Goal: Navigation & Orientation: Find specific page/section

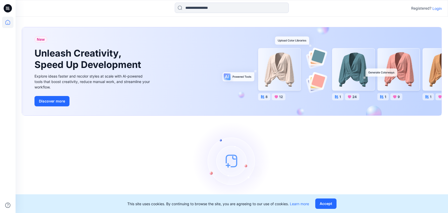
click at [438, 9] on p "Login" at bounding box center [437, 8] width 9 height 5
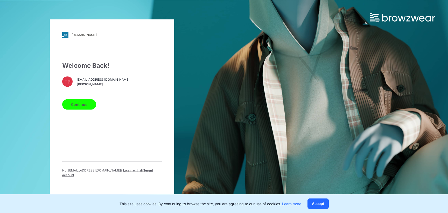
click at [85, 108] on button "Continue" at bounding box center [79, 104] width 34 height 10
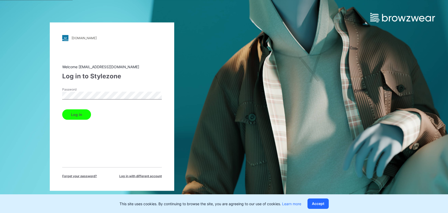
click at [77, 113] on button "Log in" at bounding box center [76, 114] width 29 height 10
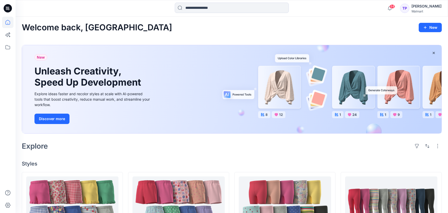
click at [217, 163] on h4 "Styles" at bounding box center [232, 164] width 420 height 6
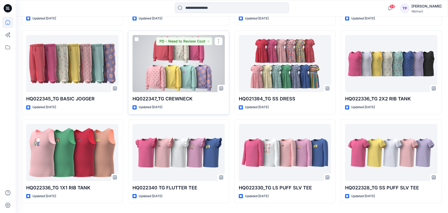
scroll to position [245, 0]
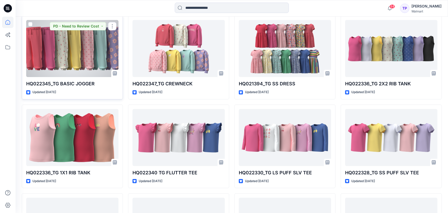
click at [52, 48] on div at bounding box center [72, 48] width 92 height 57
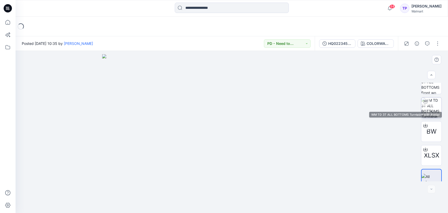
scroll to position [42, 0]
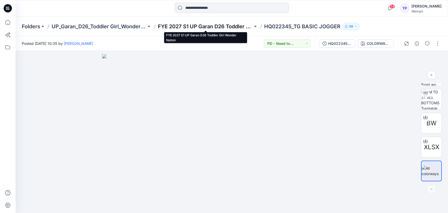
click at [172, 27] on p "FYE 2027 S1 UP Garan D26 Toddler Girl Wonder Nation" at bounding box center [205, 26] width 95 height 7
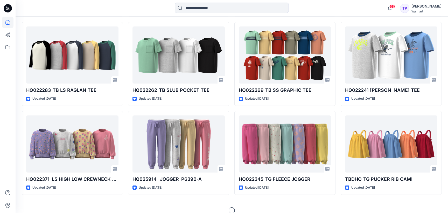
scroll to position [2112, 0]
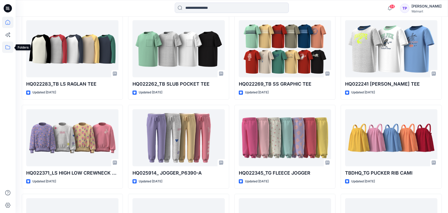
click at [8, 45] on icon at bounding box center [7, 47] width 11 height 11
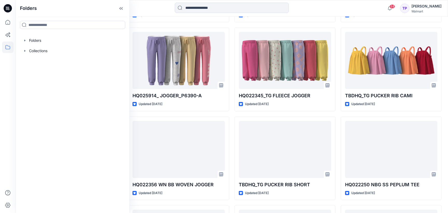
scroll to position [2193, 0]
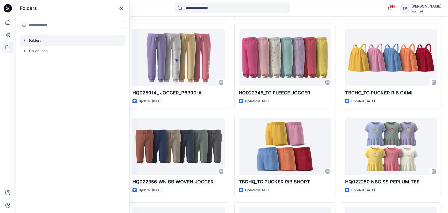
click at [28, 40] on div at bounding box center [73, 40] width 106 height 10
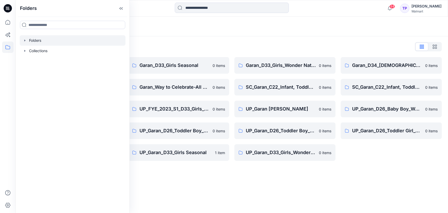
click at [26, 39] on icon "button" at bounding box center [25, 40] width 4 height 4
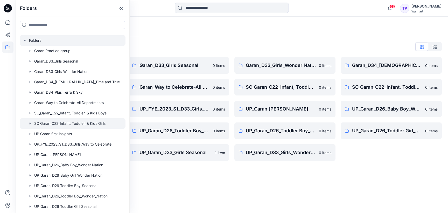
scroll to position [40, 0]
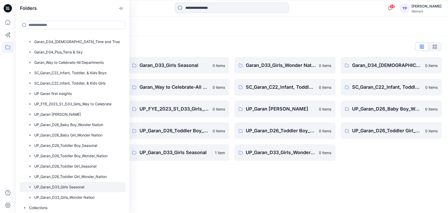
click at [86, 184] on div at bounding box center [73, 187] width 106 height 10
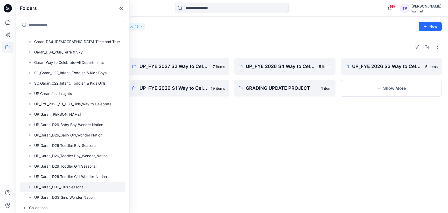
click at [179, 135] on div at bounding box center [178, 158] width 101 height 84
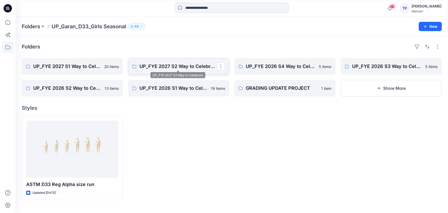
click at [179, 68] on p "UP_FYE 2027 S2 Way to Celebrate" at bounding box center [178, 66] width 77 height 7
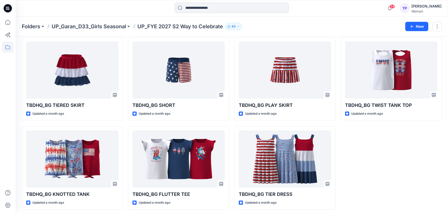
scroll to position [24, 0]
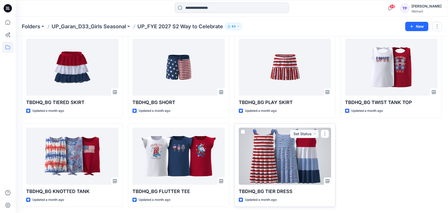
click at [318, 142] on div at bounding box center [285, 156] width 92 height 57
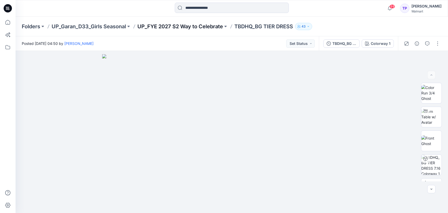
click at [176, 24] on p "UP_FYE 2027 S2 Way to Celebrate" at bounding box center [181, 26] width 86 height 7
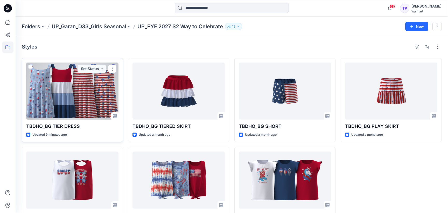
click at [81, 109] on div at bounding box center [72, 91] width 92 height 57
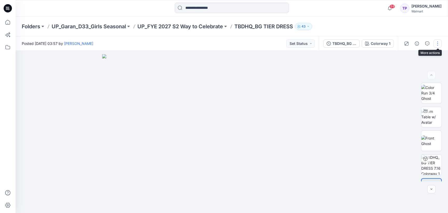
click at [437, 44] on button "button" at bounding box center [438, 43] width 8 height 8
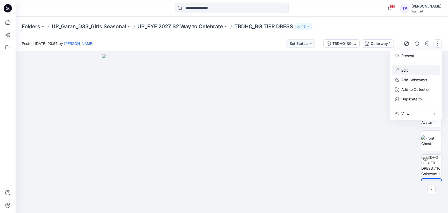
click at [422, 69] on button "Edit" at bounding box center [416, 70] width 48 height 10
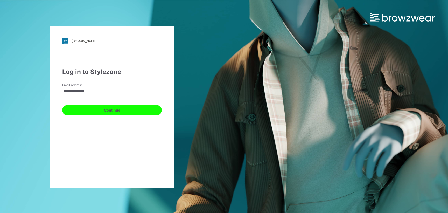
click at [75, 111] on button "Continue" at bounding box center [112, 110] width 100 height 10
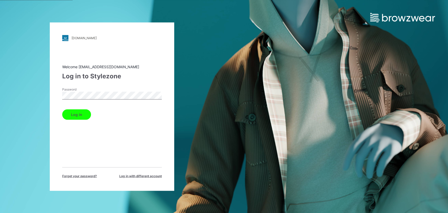
click at [76, 111] on button "Log in" at bounding box center [76, 114] width 29 height 10
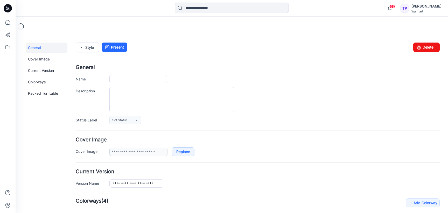
type input "**********"
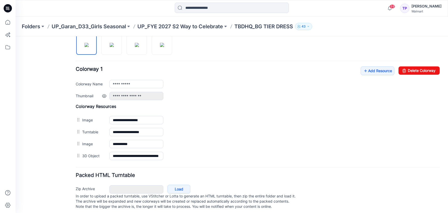
scroll to position [178, 0]
click at [384, 69] on link "Add Resource" at bounding box center [378, 71] width 34 height 9
click at [172, 27] on p "UP_FYE 2027 S2 Way to Celebrate" at bounding box center [181, 26] width 86 height 7
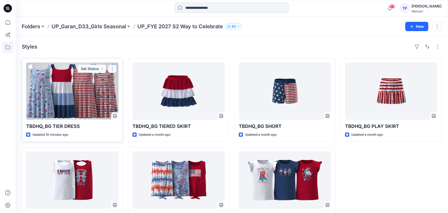
click at [113, 70] on button "button" at bounding box center [112, 69] width 8 height 8
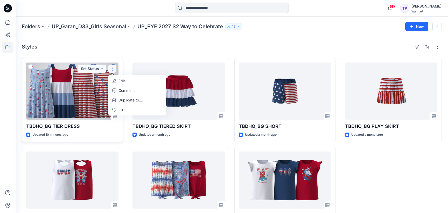
click at [118, 80] on button "Edit" at bounding box center [137, 81] width 56 height 10
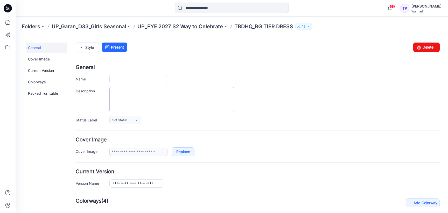
type input "**********"
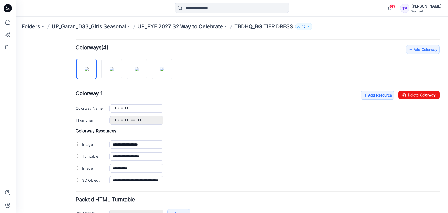
scroll to position [160, 0]
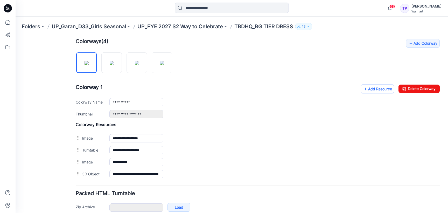
click at [371, 91] on link "Add Resource" at bounding box center [378, 89] width 34 height 9
click at [361, 90] on link "Add Resource" at bounding box center [378, 89] width 34 height 9
click at [379, 87] on link "Add Resource" at bounding box center [378, 89] width 34 height 9
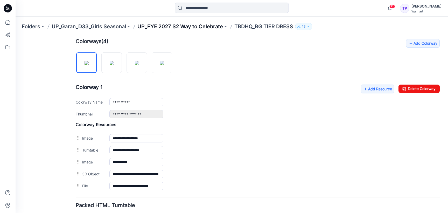
click at [165, 26] on p "UP_FYE 2027 S2 Way to Celebrate" at bounding box center [181, 26] width 86 height 7
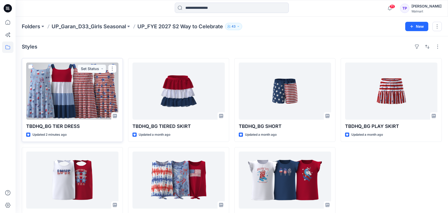
click at [63, 76] on div at bounding box center [72, 91] width 92 height 57
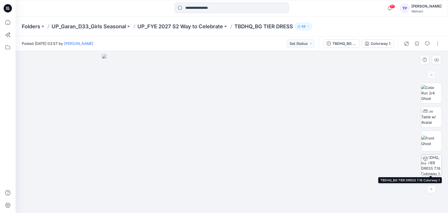
scroll to position [42, 0]
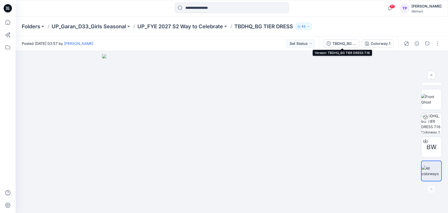
click at [339, 44] on div "TBDHQ_BG TIER DRESS 7.16" at bounding box center [345, 44] width 24 height 6
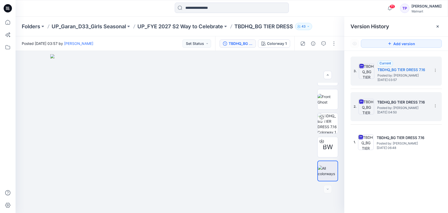
click at [404, 106] on span "Posted by: Tshara Payne" at bounding box center [404, 107] width 52 height 5
click at [385, 78] on span "Monday, August 18, 2025 03:57" at bounding box center [404, 80] width 52 height 4
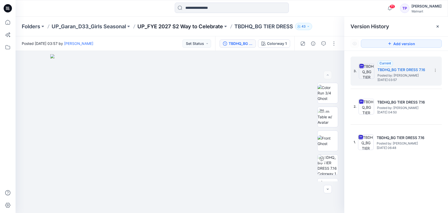
click at [209, 25] on p "UP_FYE 2027 S2 Way to Celebrate" at bounding box center [181, 26] width 86 height 7
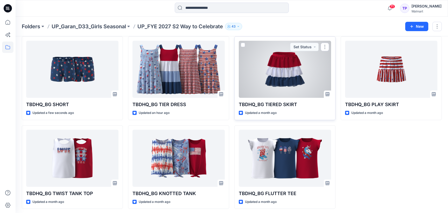
scroll to position [24, 0]
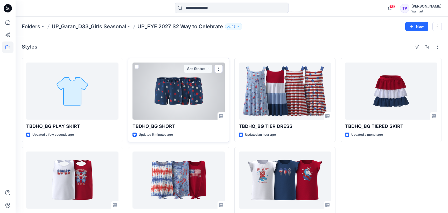
click at [201, 93] on div at bounding box center [179, 91] width 92 height 57
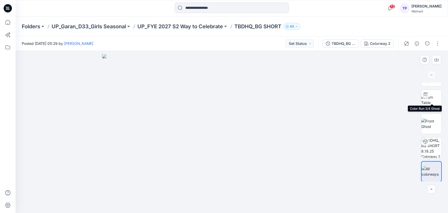
scroll to position [18, 0]
click at [429, 99] on img at bounding box center [432, 99] width 20 height 11
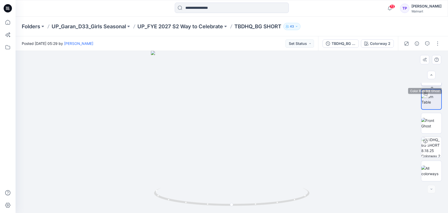
click at [432, 84] on img at bounding box center [432, 75] width 20 height 16
click at [437, 43] on button "button" at bounding box center [438, 43] width 8 height 8
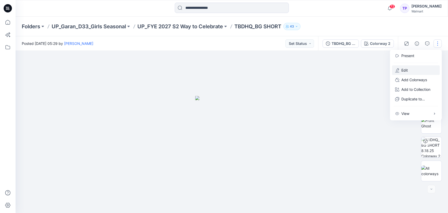
click at [432, 70] on button "Edit" at bounding box center [416, 70] width 48 height 10
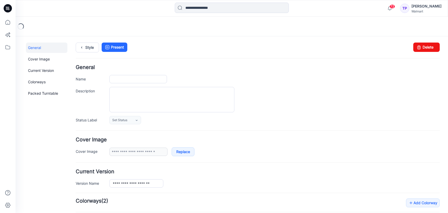
type input "**********"
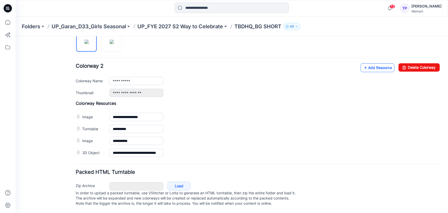
scroll to position [186, 0]
click at [383, 63] on link "Add Resource" at bounding box center [378, 67] width 34 height 9
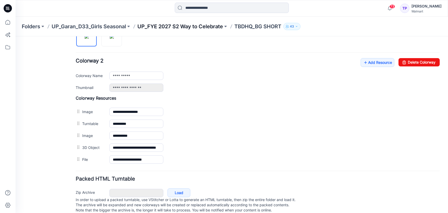
click at [181, 28] on p "UP_FYE 2027 S2 Way to Celebrate" at bounding box center [181, 26] width 86 height 7
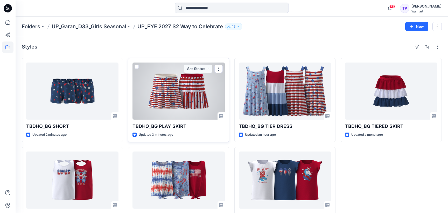
click at [176, 85] on div at bounding box center [179, 91] width 92 height 57
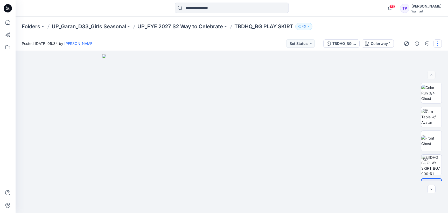
click at [438, 43] on button "button" at bounding box center [438, 43] width 8 height 8
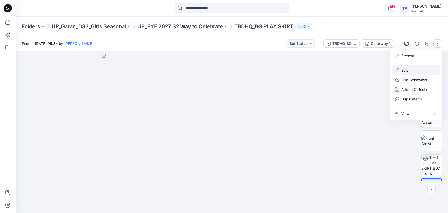
click at [421, 72] on button "Edit" at bounding box center [416, 70] width 48 height 10
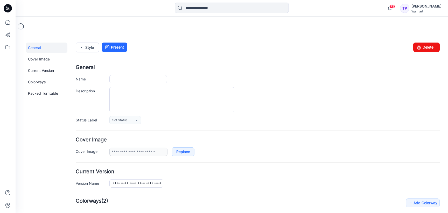
type input "**********"
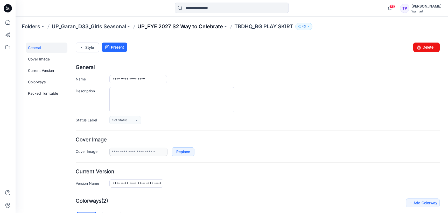
click at [220, 25] on p "UP_FYE 2027 S2 Way to Celebrate" at bounding box center [181, 26] width 86 height 7
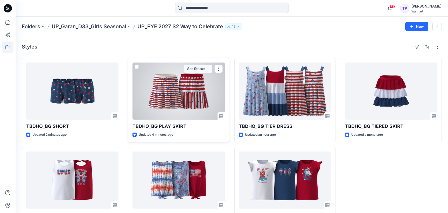
click at [172, 90] on div at bounding box center [179, 91] width 92 height 57
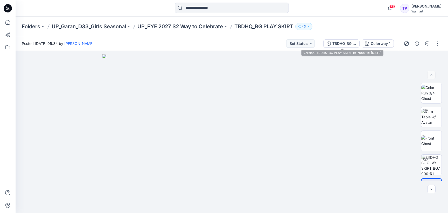
click at [348, 43] on div "TBDHQ_BG PLAY SKIRT_BG7000-R1 8.12.25" at bounding box center [345, 44] width 24 height 6
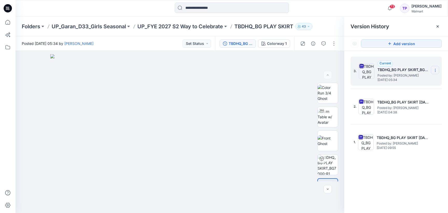
click at [437, 71] on icon at bounding box center [436, 70] width 4 height 4
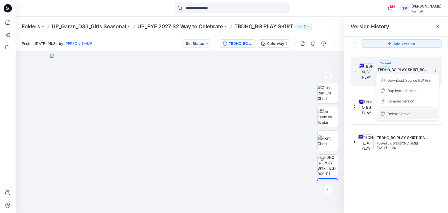
click at [411, 109] on div "Delete Version" at bounding box center [408, 114] width 60 height 10
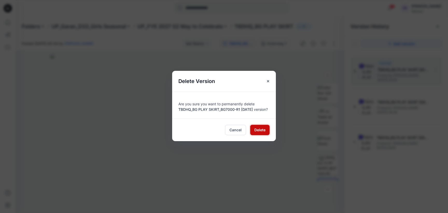
click at [258, 132] on span "Delete" at bounding box center [260, 129] width 11 height 5
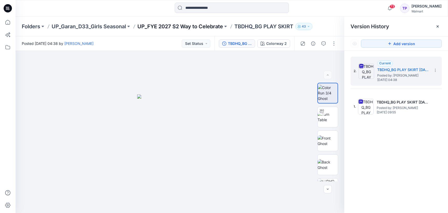
click at [189, 29] on p "UP_FYE 2027 S2 Way to Celebrate" at bounding box center [181, 26] width 86 height 7
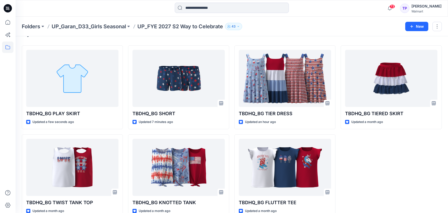
scroll to position [24, 0]
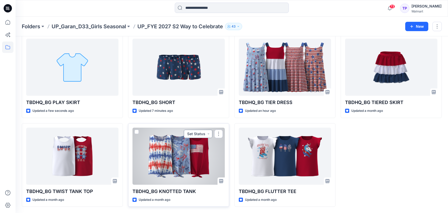
click at [205, 133] on button "Set Status" at bounding box center [198, 134] width 29 height 8
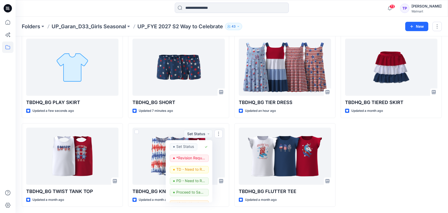
scroll to position [24, 0]
click at [2, 3] on div at bounding box center [7, 8] width 17 height 17
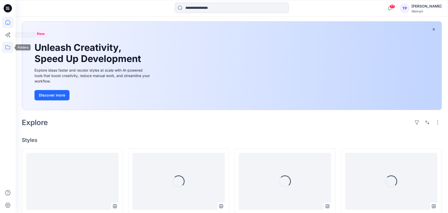
click at [6, 45] on icon at bounding box center [7, 47] width 11 height 11
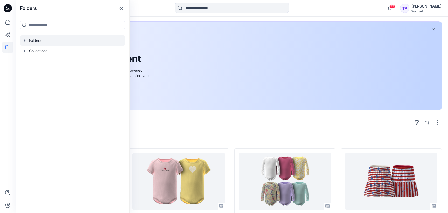
click at [24, 41] on icon "button" at bounding box center [25, 40] width 4 height 4
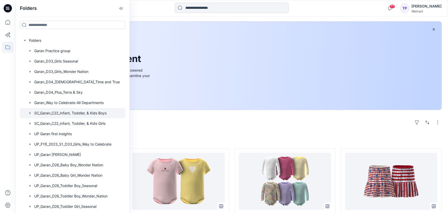
scroll to position [40, 0]
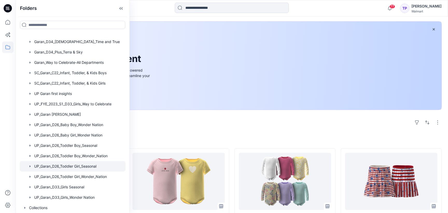
click at [95, 165] on div at bounding box center [73, 166] width 106 height 10
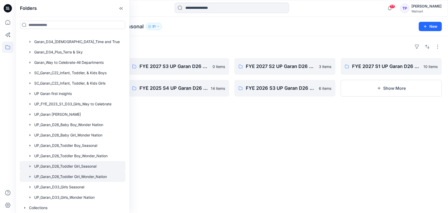
click at [83, 179] on div at bounding box center [73, 177] width 106 height 10
drag, startPoint x: 172, startPoint y: 120, endPoint x: 160, endPoint y: 107, distance: 17.4
click at [172, 120] on div "Folders UP FYE 2027 S2 D26 TG Hanging Garan 6 items FYE 2026 S3 UP Garan D26 To…" at bounding box center [232, 124] width 433 height 177
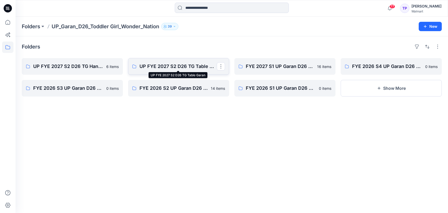
click at [175, 70] on p "UP FYE 2027 S2 D26 TG Table Garan" at bounding box center [178, 66] width 77 height 7
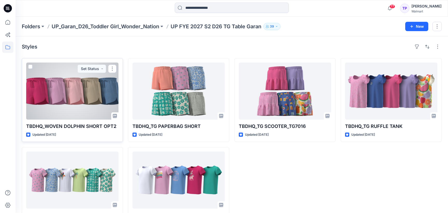
click at [77, 101] on div at bounding box center [72, 91] width 92 height 57
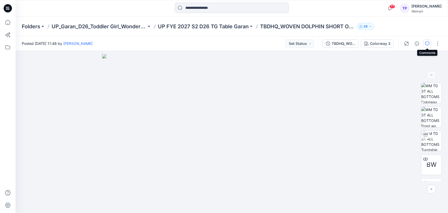
click at [426, 44] on icon "button" at bounding box center [428, 44] width 4 height 4
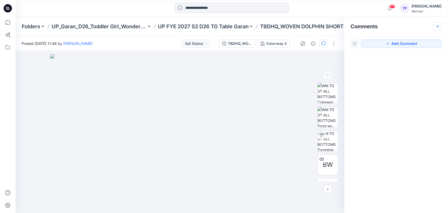
click at [438, 26] on icon "button" at bounding box center [438, 26] width 4 height 4
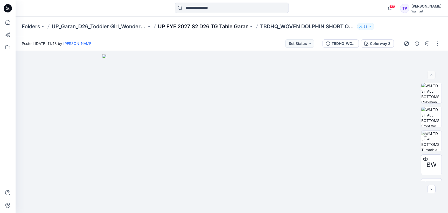
click at [221, 28] on p "UP FYE 2027 S2 D26 TG Table Garan" at bounding box center [203, 26] width 91 height 7
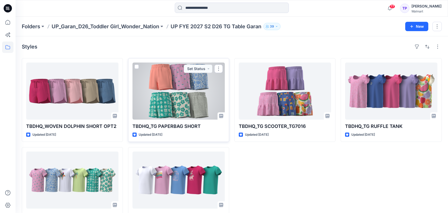
click at [182, 104] on div at bounding box center [179, 91] width 92 height 57
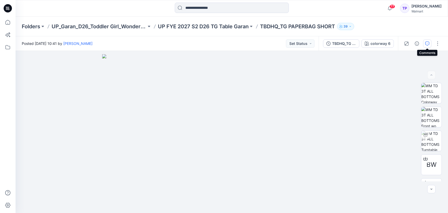
click at [429, 44] on icon "button" at bounding box center [428, 44] width 4 height 4
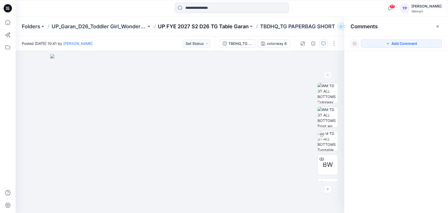
click at [187, 29] on p "UP FYE 2027 S2 D26 TG Table Garan" at bounding box center [203, 26] width 91 height 7
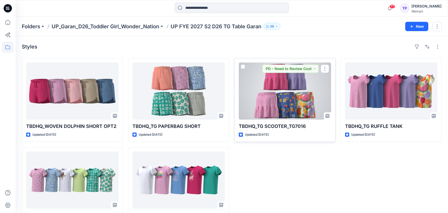
click at [273, 78] on div at bounding box center [285, 91] width 92 height 57
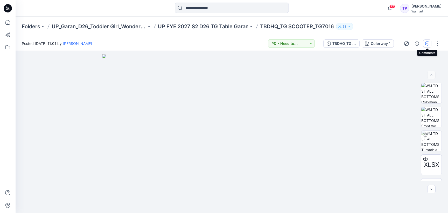
click at [429, 40] on button "button" at bounding box center [428, 43] width 8 height 8
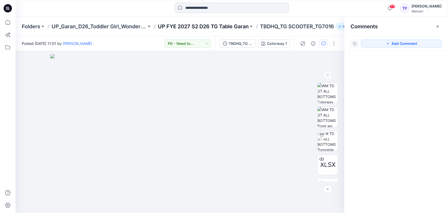
click at [233, 28] on p "UP FYE 2027 S2 D26 TG Table Garan" at bounding box center [203, 26] width 91 height 7
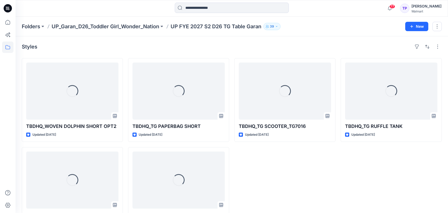
scroll to position [1, 0]
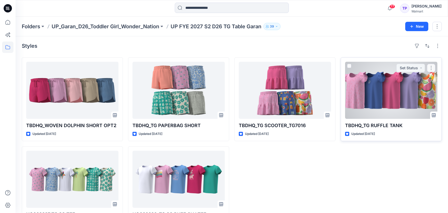
click at [398, 93] on div at bounding box center [391, 90] width 92 height 57
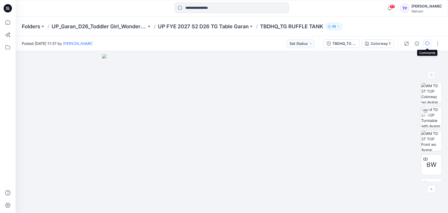
click at [430, 44] on button "button" at bounding box center [428, 43] width 8 height 8
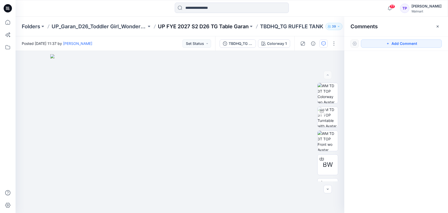
click at [233, 25] on p "UP FYE 2027 S2 D26 TG Table Garan" at bounding box center [203, 26] width 91 height 7
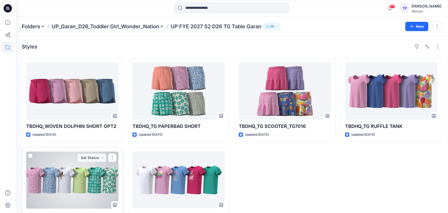
click at [84, 180] on div at bounding box center [72, 180] width 92 height 57
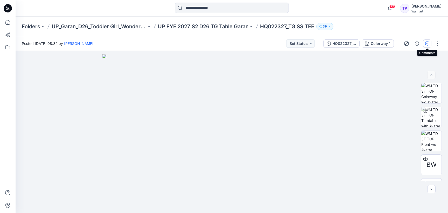
click at [426, 45] on icon "button" at bounding box center [428, 44] width 4 height 4
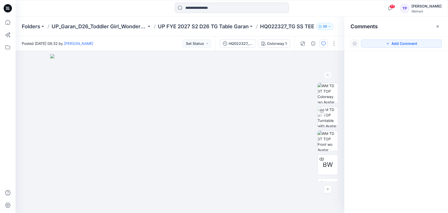
click at [190, 31] on div "Folders UP_Garan_D26_Toddler Girl_Wonder_Nation UP FYE 2027 S2 D26 TG Table Gar…" at bounding box center [232, 27] width 433 height 20
click at [188, 29] on p "UP FYE 2027 S2 D26 TG Table Garan" at bounding box center [203, 26] width 91 height 7
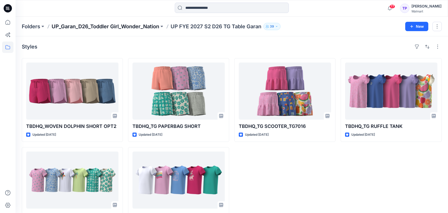
click at [144, 26] on p "UP_Garan_D26_Toddler Girl_Wonder_Nation" at bounding box center [106, 26] width 108 height 7
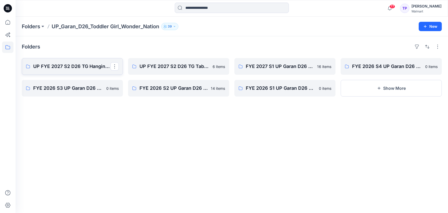
click at [78, 69] on p "UP FYE 2027 S2 D26 TG Hanging Garan" at bounding box center [71, 66] width 77 height 7
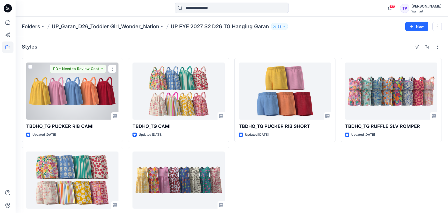
click at [90, 109] on div at bounding box center [72, 91] width 92 height 57
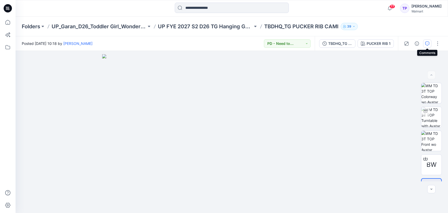
click at [428, 43] on icon "button" at bounding box center [428, 44] width 4 height 4
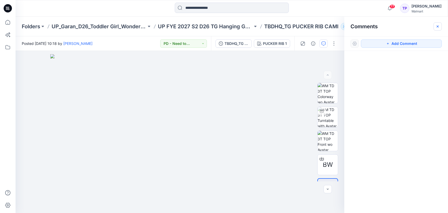
click at [435, 27] on button "button" at bounding box center [438, 26] width 8 height 8
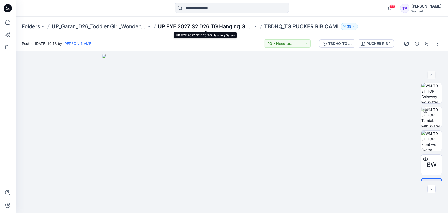
click at [214, 26] on p "UP FYE 2027 S2 D26 TG Hanging Garan" at bounding box center [205, 26] width 95 height 7
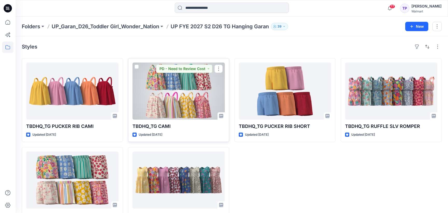
click at [187, 92] on div at bounding box center [179, 91] width 92 height 57
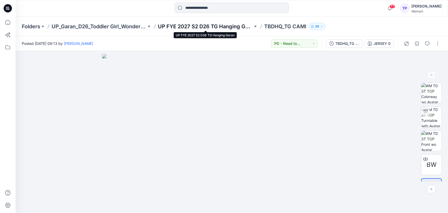
click at [212, 29] on p "UP FYE 2027 S2 D26 TG Hanging Garan" at bounding box center [205, 26] width 95 height 7
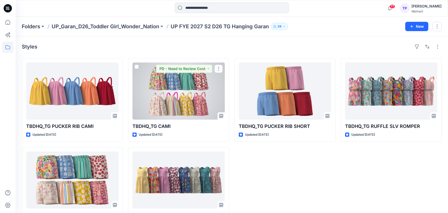
click at [196, 88] on div at bounding box center [179, 91] width 92 height 57
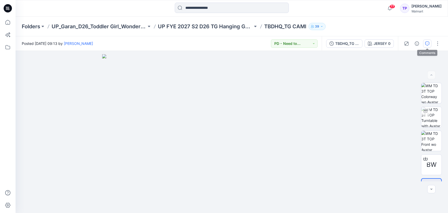
click at [427, 44] on icon "button" at bounding box center [428, 44] width 4 height 4
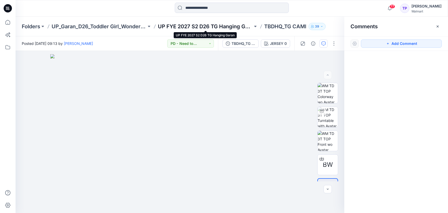
click at [190, 23] on p "UP FYE 2027 S2 D26 TG Hanging Garan" at bounding box center [205, 26] width 95 height 7
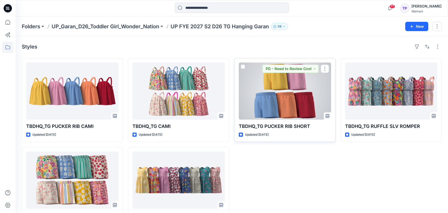
click at [280, 85] on div at bounding box center [285, 91] width 92 height 57
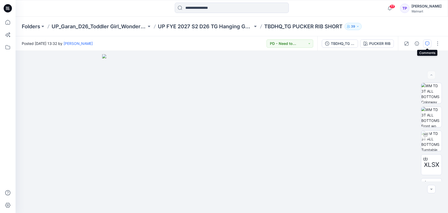
click at [427, 46] on button "button" at bounding box center [428, 43] width 8 height 8
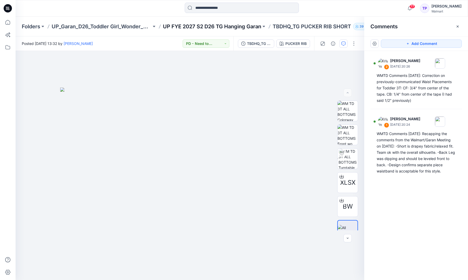
click at [233, 29] on p "UP FYE 2027 S2 D26 TG Hanging Garan" at bounding box center [212, 26] width 98 height 7
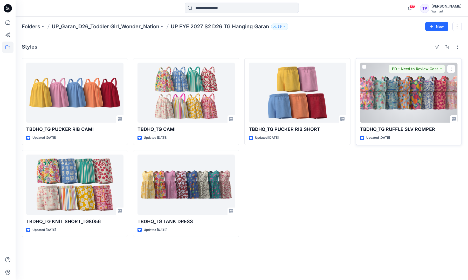
click at [386, 109] on div at bounding box center [408, 93] width 97 height 60
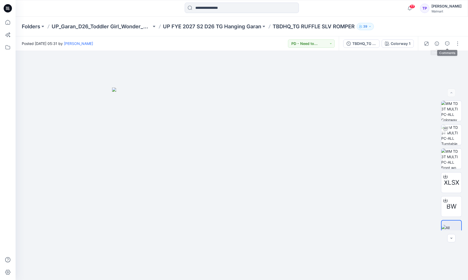
click at [448, 44] on div at bounding box center [442, 43] width 48 height 15
click at [448, 44] on icon "button" at bounding box center [447, 44] width 4 height 4
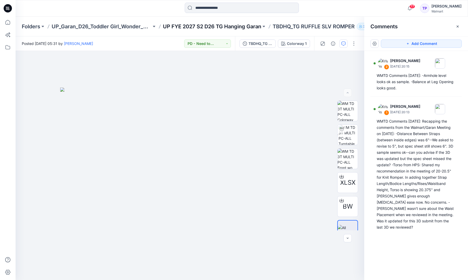
click at [241, 24] on p "UP FYE 2027 S2 D26 TG Hanging Garan" at bounding box center [212, 26] width 98 height 7
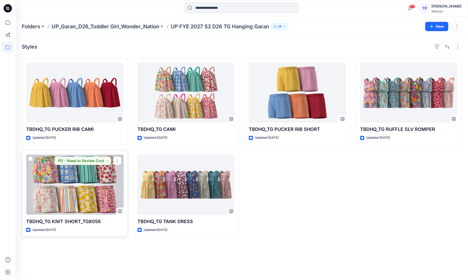
click at [67, 179] on div at bounding box center [74, 184] width 97 height 60
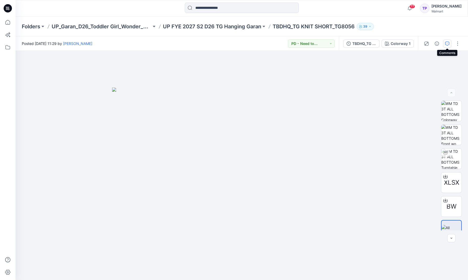
click at [447, 43] on icon "button" at bounding box center [447, 44] width 4 height 4
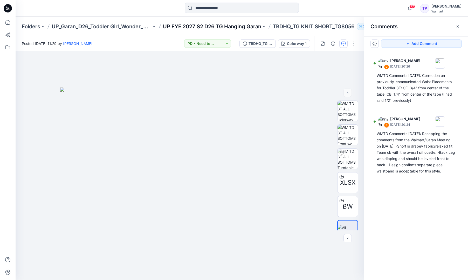
click at [246, 28] on p "UP FYE 2027 S2 D26 TG Hanging Garan" at bounding box center [212, 26] width 98 height 7
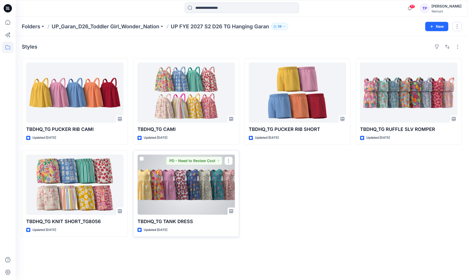
click at [178, 182] on div at bounding box center [186, 184] width 97 height 60
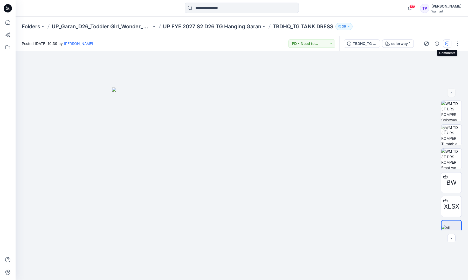
click at [448, 45] on icon "button" at bounding box center [447, 44] width 4 height 4
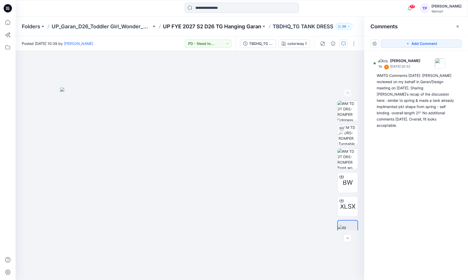
click at [228, 26] on p "UP FYE 2027 S2 D26 TG Hanging Garan" at bounding box center [212, 26] width 98 height 7
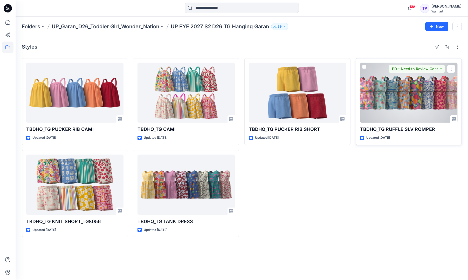
click at [414, 109] on div at bounding box center [408, 93] width 97 height 60
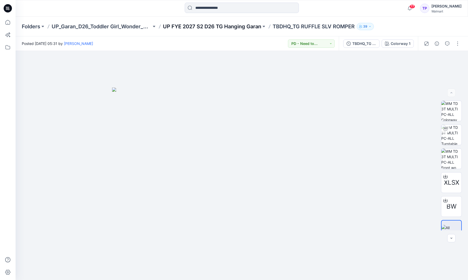
click at [190, 25] on p "UP FYE 2027 S2 D26 TG Hanging Garan" at bounding box center [212, 26] width 98 height 7
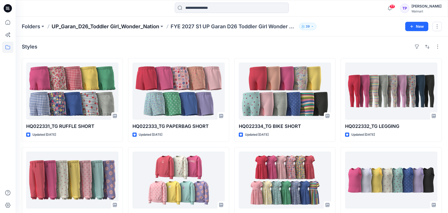
click at [98, 27] on p "UP_Garan_D26_Toddler Girl_Wonder_Nation" at bounding box center [106, 26] width 108 height 7
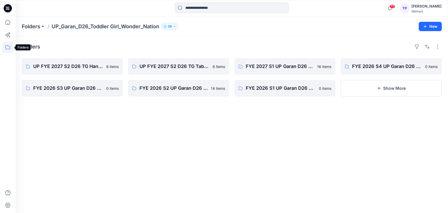
click at [9, 46] on icon at bounding box center [7, 47] width 11 height 11
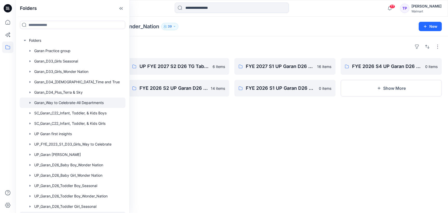
scroll to position [40, 0]
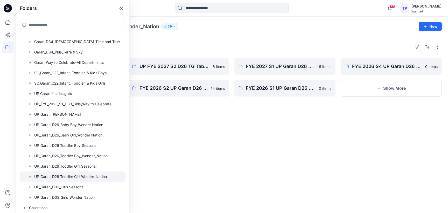
click at [267, 154] on div "Folders UP FYE 2027 S2 D26 TG Hanging Garan 6 items FYE 2026 S3 UP Garan D26 To…" at bounding box center [232, 124] width 433 height 177
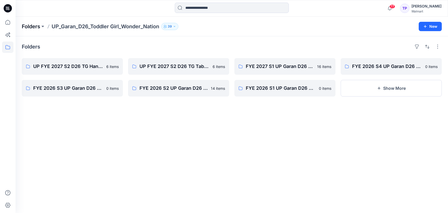
click at [31, 25] on p "Folders" at bounding box center [31, 26] width 18 height 7
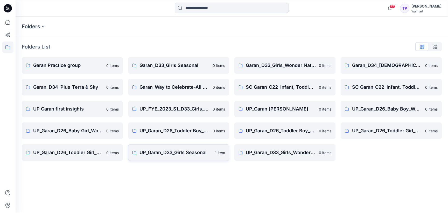
click at [179, 150] on p "UP_Garan_D33_Girls Seasonal" at bounding box center [176, 152] width 72 height 7
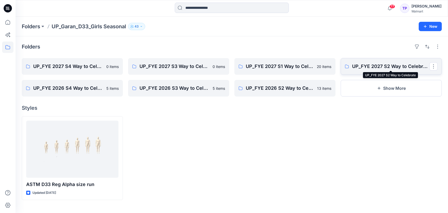
click at [403, 67] on p "UP_FYE 2027 S2 Way to Celebrate" at bounding box center [390, 66] width 77 height 7
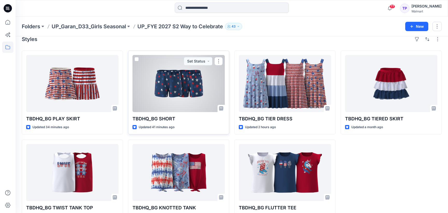
scroll to position [6, 0]
